Goal: Task Accomplishment & Management: Complete application form

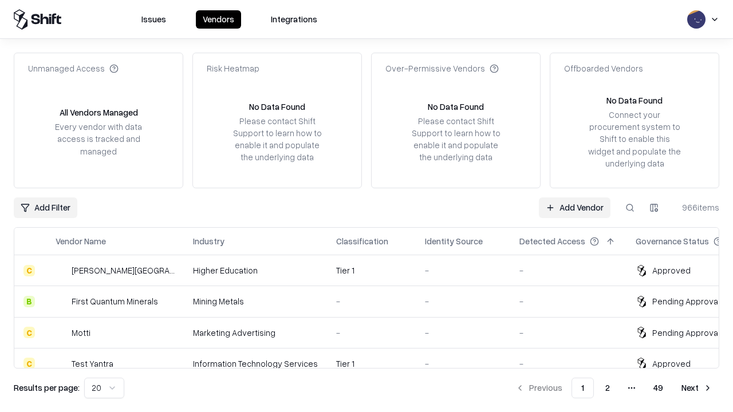
click at [574, 207] on link "Add Vendor" at bounding box center [575, 207] width 72 height 21
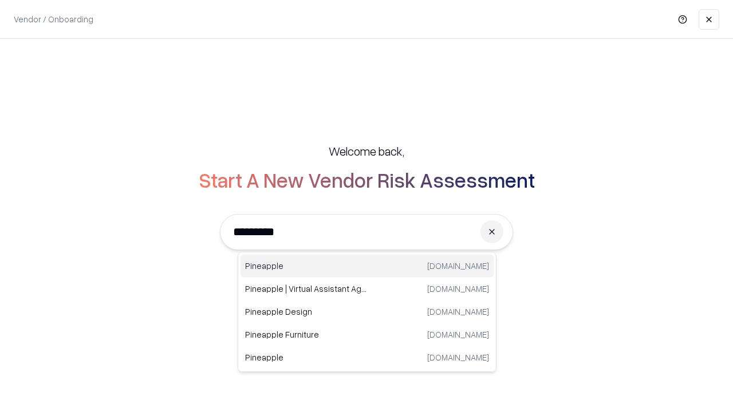
click at [367, 266] on div "Pineapple [DOMAIN_NAME]" at bounding box center [366, 266] width 253 height 23
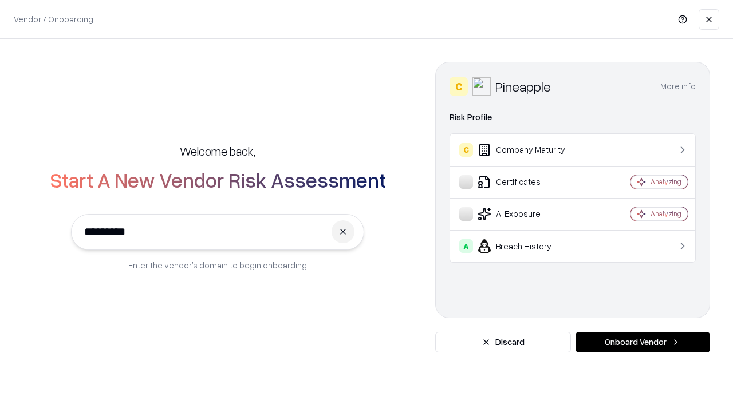
type input "*********"
click at [642, 342] on button "Onboard Vendor" at bounding box center [642, 342] width 134 height 21
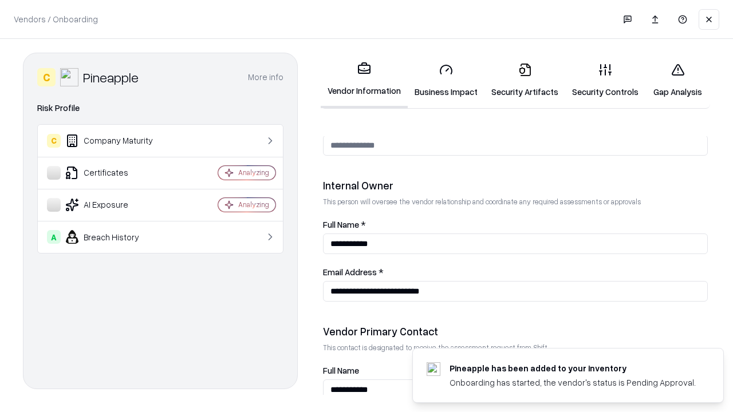
scroll to position [593, 0]
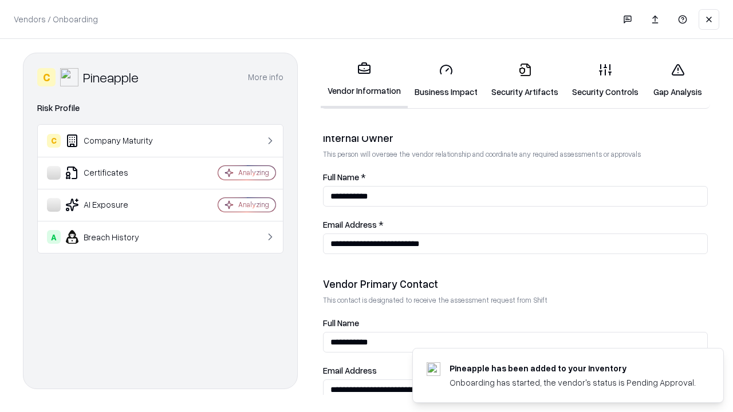
click at [446, 80] on link "Business Impact" at bounding box center [445, 80] width 77 height 53
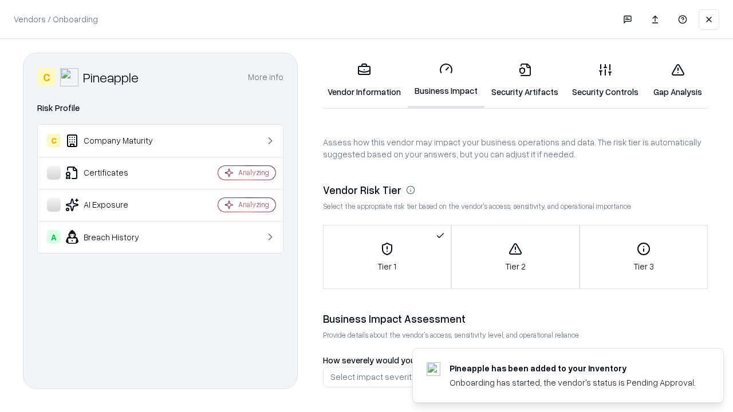
click at [524, 80] on link "Security Artifacts" at bounding box center [524, 80] width 81 height 53
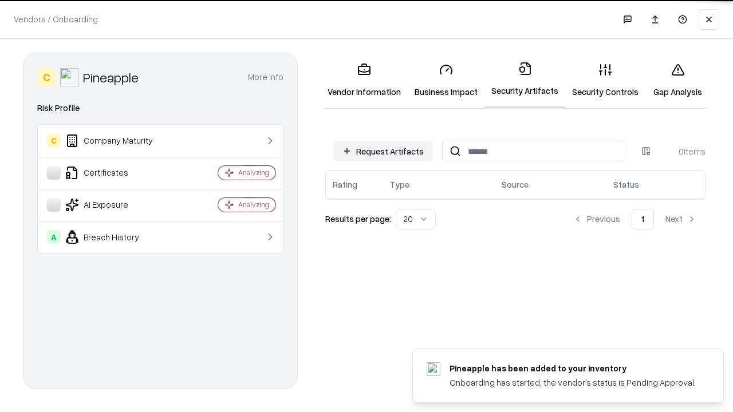
click at [383, 151] on button "Request Artifacts" at bounding box center [383, 151] width 100 height 21
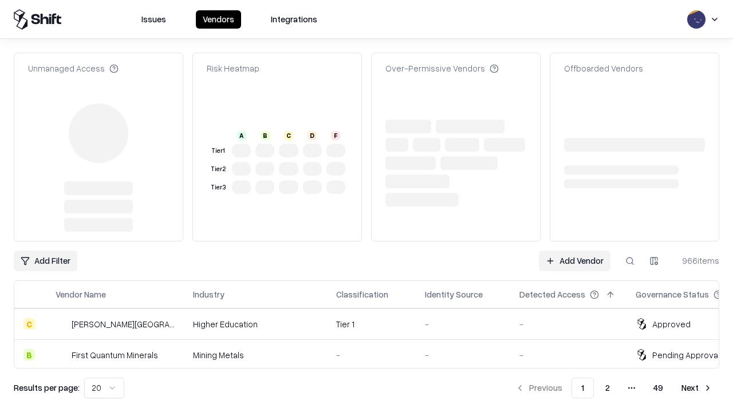
click at [574, 251] on link "Add Vendor" at bounding box center [575, 261] width 72 height 21
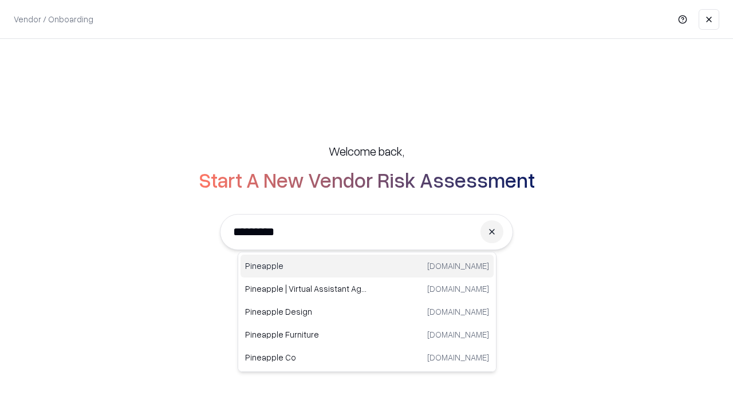
click at [367, 266] on div "Pineapple [DOMAIN_NAME]" at bounding box center [366, 266] width 253 height 23
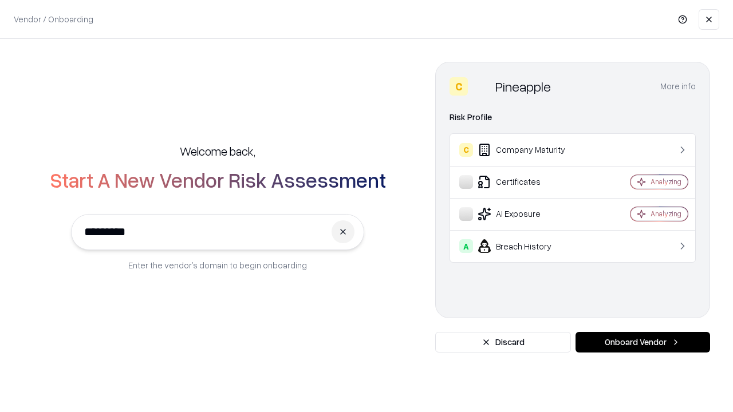
type input "*********"
click at [642, 342] on button "Onboard Vendor" at bounding box center [642, 342] width 134 height 21
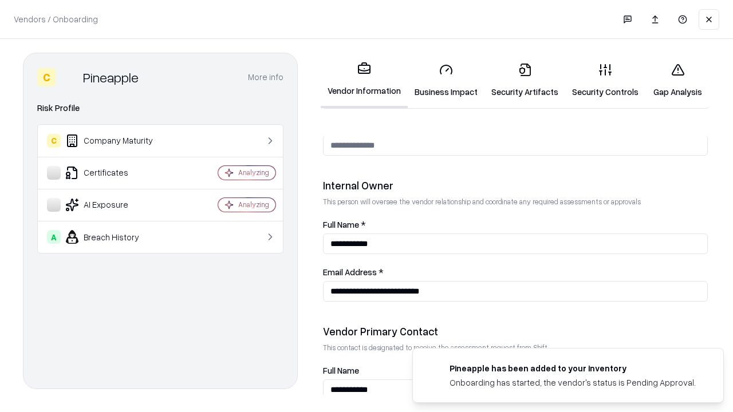
scroll to position [593, 0]
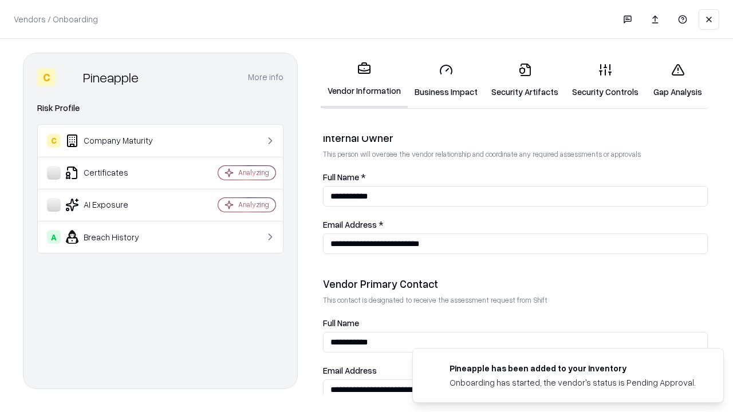
click at [677, 80] on link "Gap Analysis" at bounding box center [677, 80] width 65 height 53
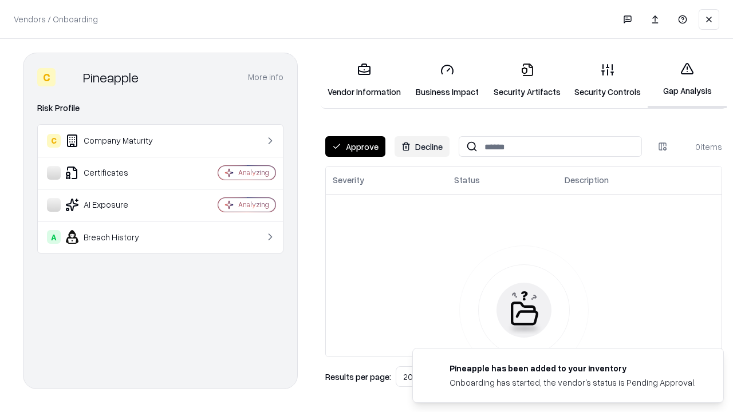
click at [355, 147] on button "Approve" at bounding box center [355, 146] width 60 height 21
